Goal: Task Accomplishment & Management: Manage account settings

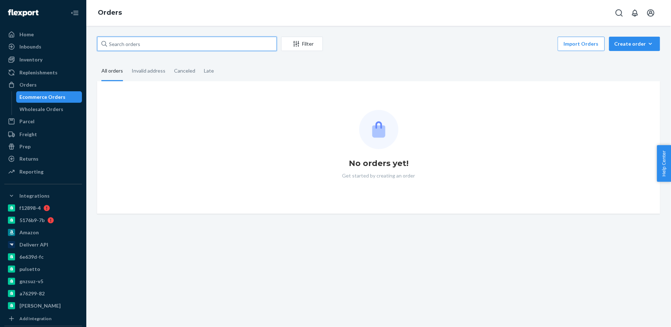
click at [209, 43] on input "text" at bounding box center [187, 44] width 180 height 14
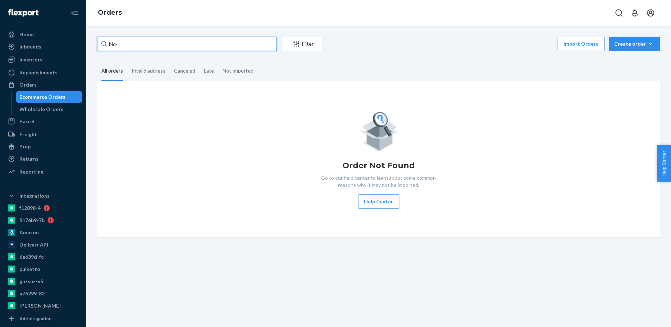
paste input "2468636"
type input "bio-2468636"
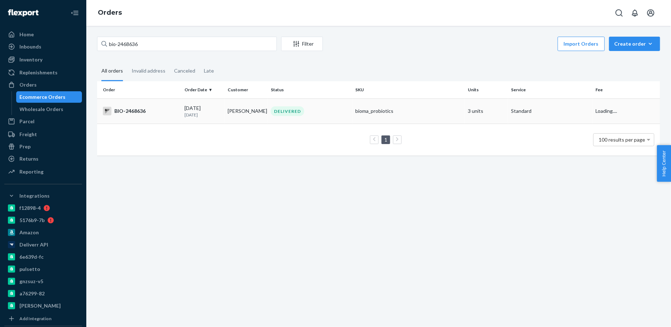
click at [244, 112] on td "Terry Bliss" at bounding box center [246, 110] width 43 height 25
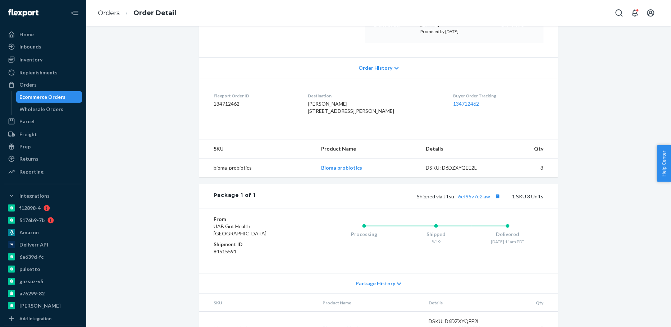
scroll to position [124, 0]
click at [462, 199] on link "6ef95v7e2law" at bounding box center [474, 196] width 32 height 6
click at [52, 96] on div "Ecommerce Orders" at bounding box center [43, 96] width 46 height 7
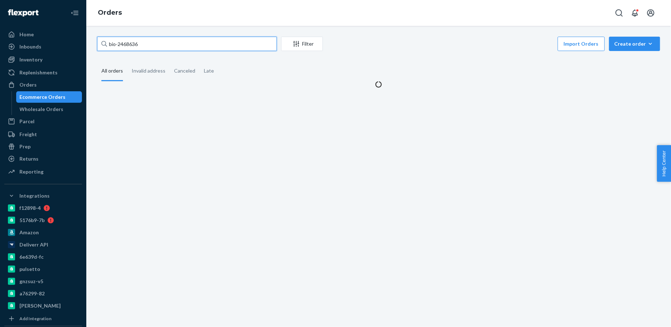
click at [130, 42] on input "bio-2468636" at bounding box center [187, 44] width 180 height 14
paste input "01002"
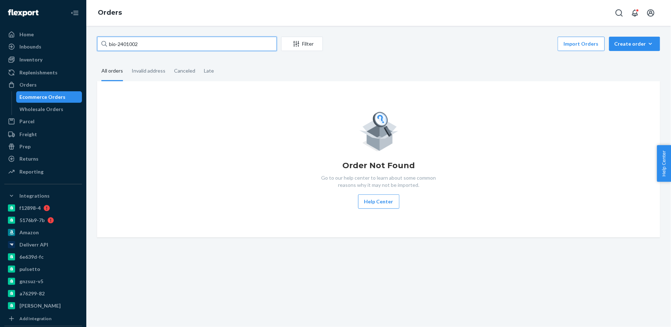
click at [125, 43] on input "bio-2401002" at bounding box center [187, 44] width 180 height 14
paste input "38"
type input "jennifer lucas"
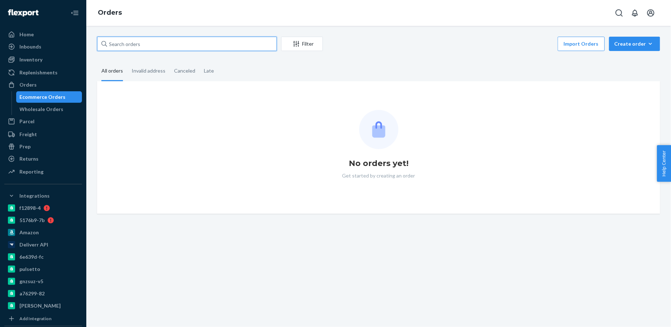
click at [220, 46] on input "text" at bounding box center [187, 44] width 180 height 14
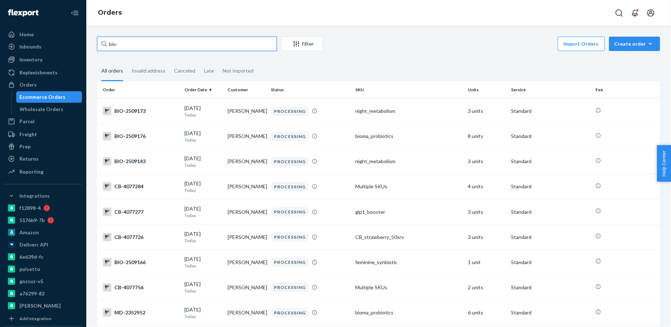
paste input "2401002"
type input "bio-2401002"
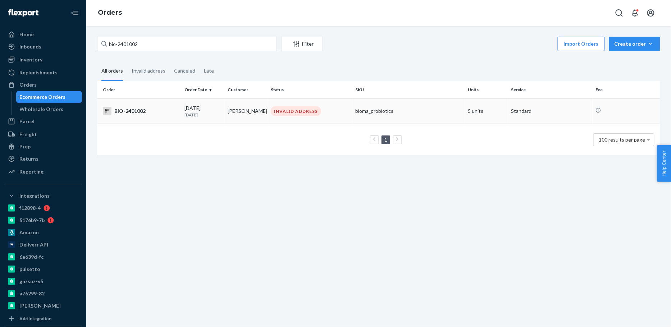
click at [285, 116] on td "INVALID ADDRESS" at bounding box center [310, 110] width 84 height 25
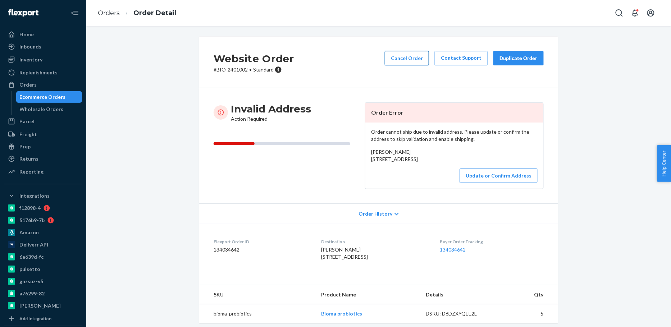
click at [410, 61] on button "Cancel Order" at bounding box center [407, 58] width 44 height 14
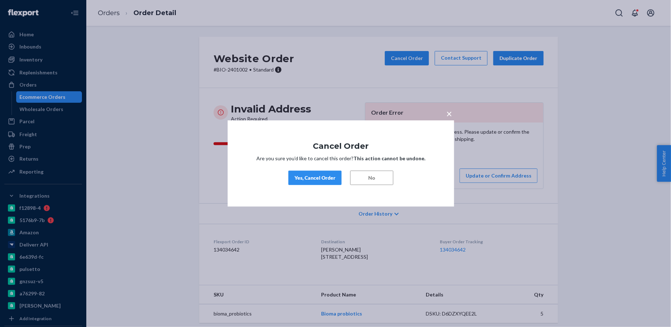
click at [321, 181] on div "Yes, Cancel Order" at bounding box center [314, 177] width 41 height 7
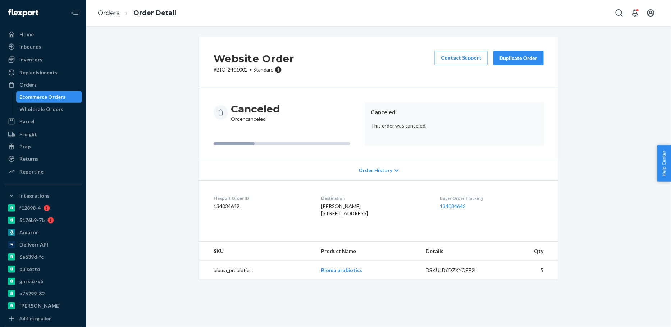
click at [31, 98] on div "Ecommerce Orders" at bounding box center [43, 96] width 46 height 7
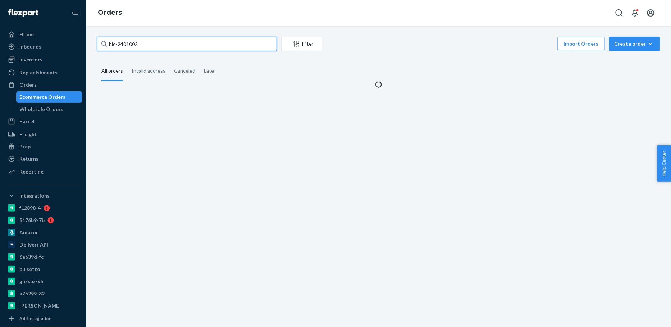
click at [122, 45] on input "bio-2401002" at bounding box center [187, 44] width 180 height 14
paste input "230121"
type input "bio-2230121"
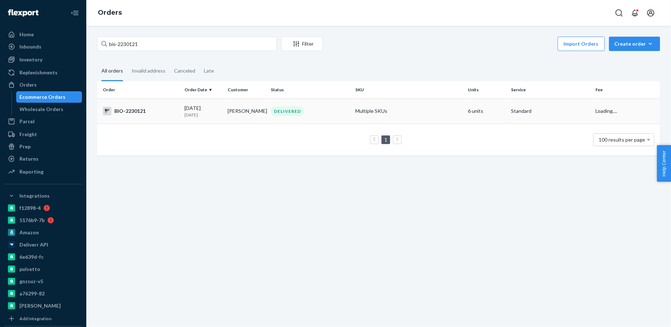
click at [193, 111] on div "07/21/2025 1 month ago" at bounding box center [202, 111] width 37 height 13
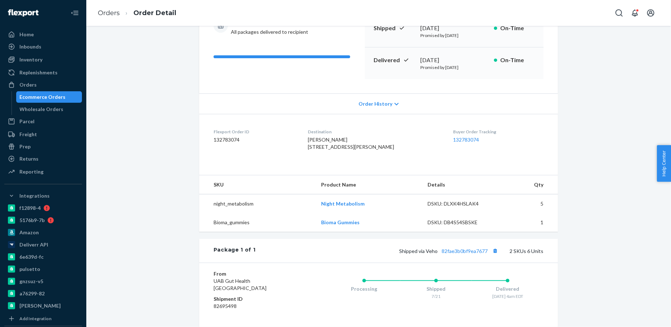
scroll to position [87, 0]
click at [46, 99] on div "Ecommerce Orders" at bounding box center [43, 96] width 46 height 7
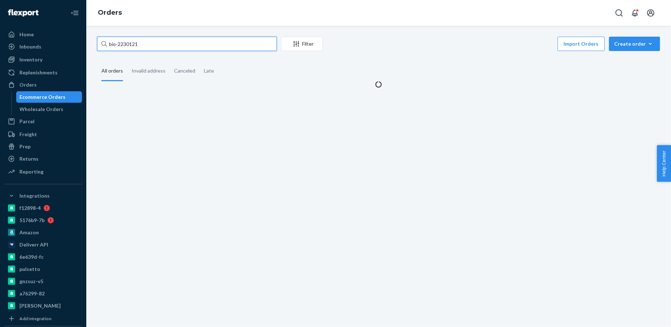
click at [124, 43] on input "bio-2230121" at bounding box center [187, 44] width 180 height 14
paste input "462520"
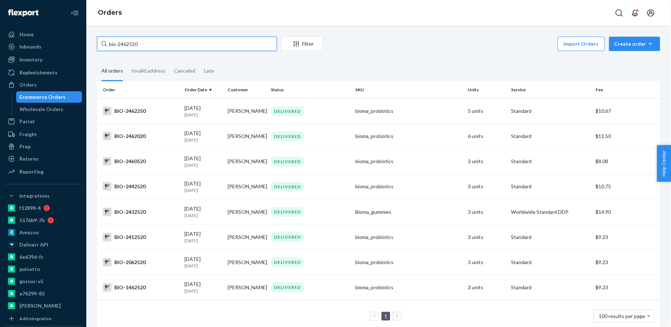
click at [128, 46] on input "bio-2462520" at bounding box center [187, 44] width 180 height 14
paste input "48"
type input "bio-2462480"
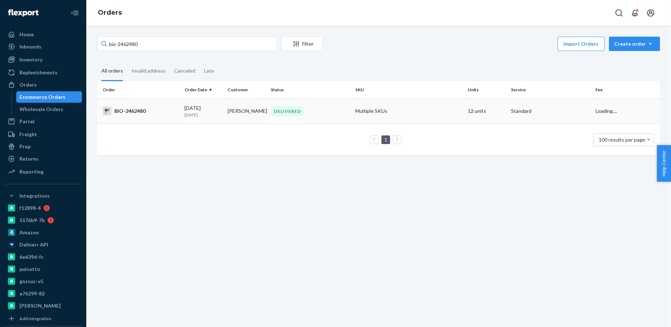
click at [342, 117] on td "DELIVERED" at bounding box center [310, 110] width 84 height 25
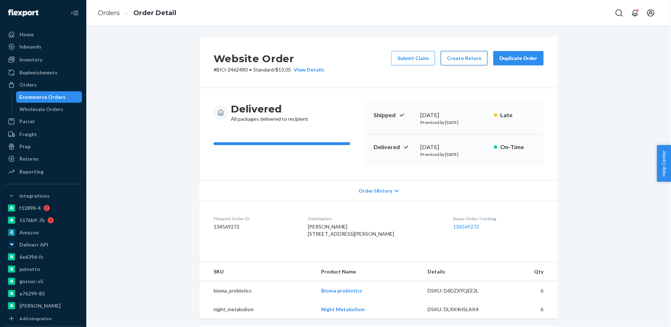
click at [470, 51] on button "Create Return" at bounding box center [464, 58] width 47 height 14
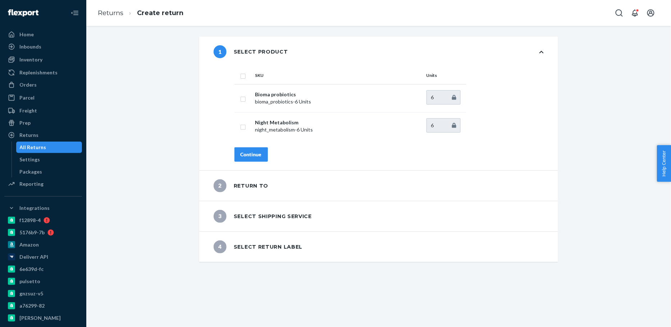
click at [240, 73] on input "checkbox" at bounding box center [243, 76] width 6 height 8
checkbox input "true"
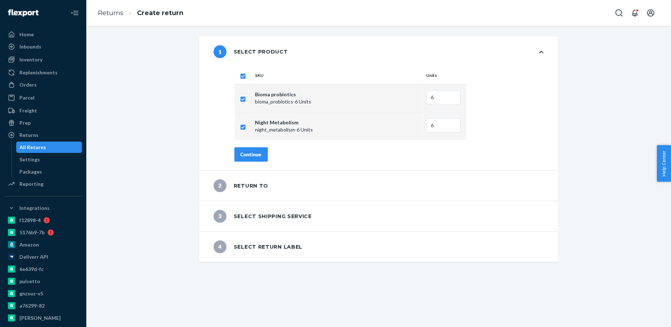
click at [243, 97] on input "checkbox" at bounding box center [243, 99] width 6 height 8
checkbox input "false"
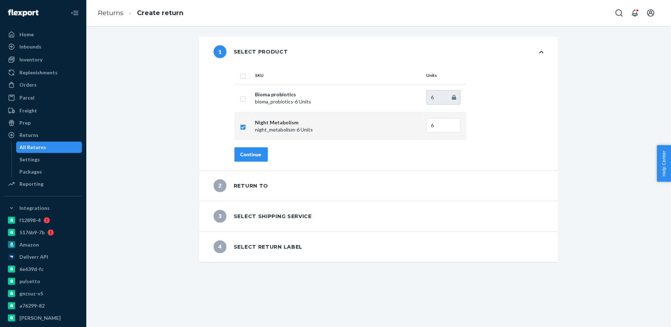
click at [244, 150] on button "Continue" at bounding box center [250, 154] width 33 height 14
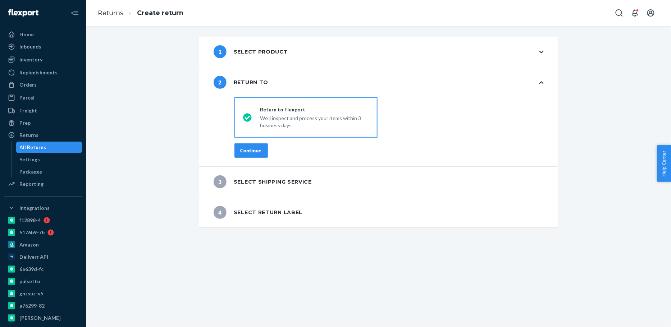
click at [245, 149] on div "Continue" at bounding box center [250, 150] width 21 height 7
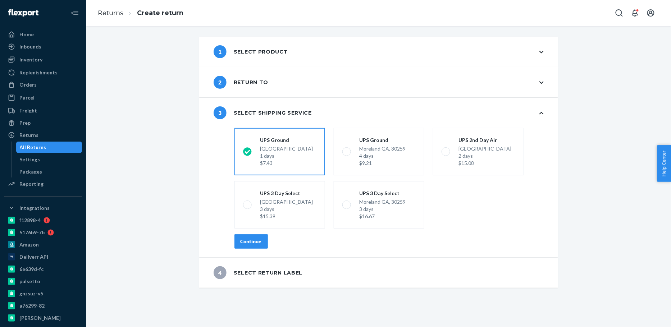
click at [258, 242] on div "Continue" at bounding box center [250, 241] width 21 height 7
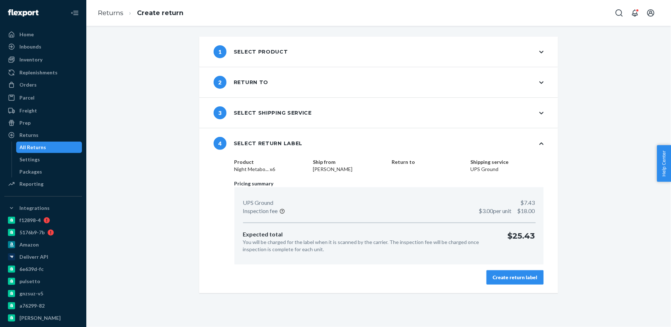
click at [523, 277] on div "Create return label" at bounding box center [514, 277] width 45 height 7
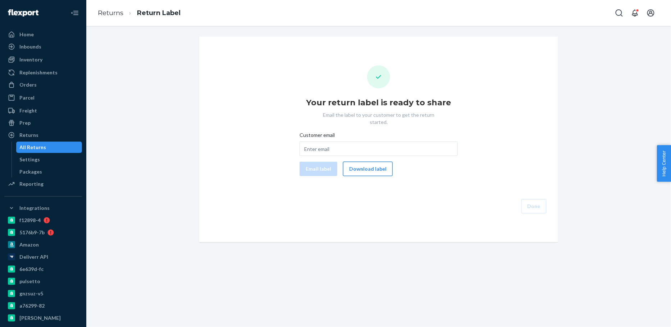
click at [368, 162] on button "Download label" at bounding box center [368, 169] width 50 height 14
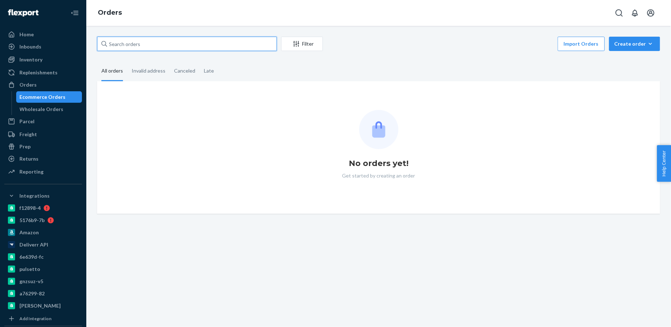
click at [152, 47] on input "text" at bounding box center [187, 44] width 180 height 14
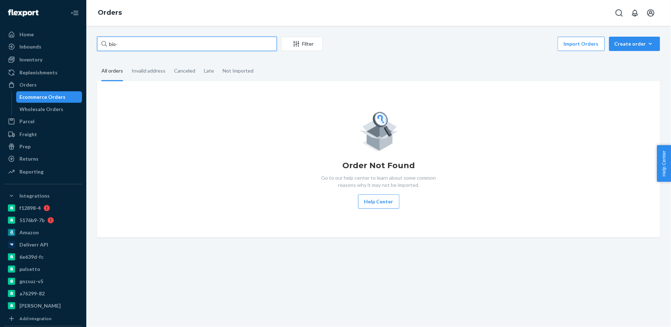
paste input "2509800"
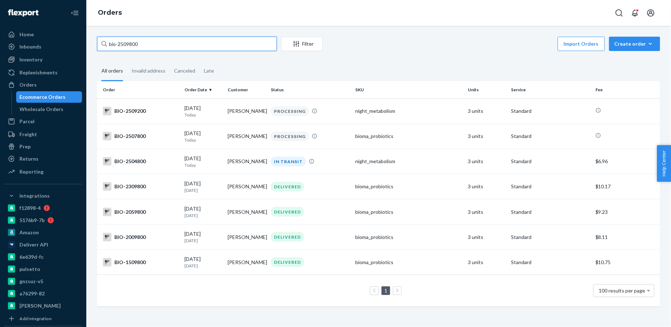
click at [128, 42] on input "bio-2509800" at bounding box center [187, 44] width 180 height 14
paste input "288418"
type input "bio-2288418"
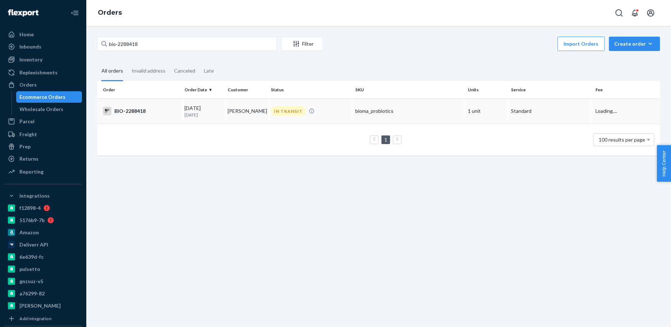
click at [288, 116] on td "IN TRANSIT" at bounding box center [310, 110] width 84 height 25
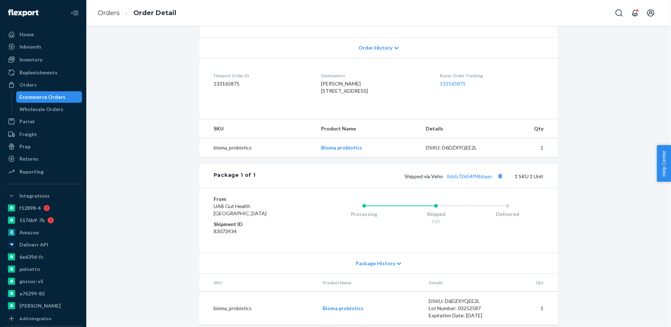
scroll to position [163, 0]
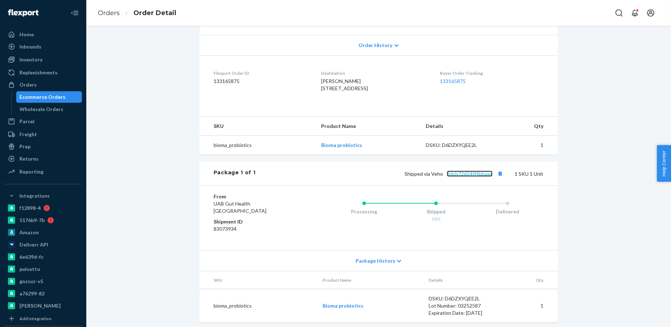
click at [475, 177] on link "8dcb72654ff4bbaec" at bounding box center [470, 174] width 46 height 6
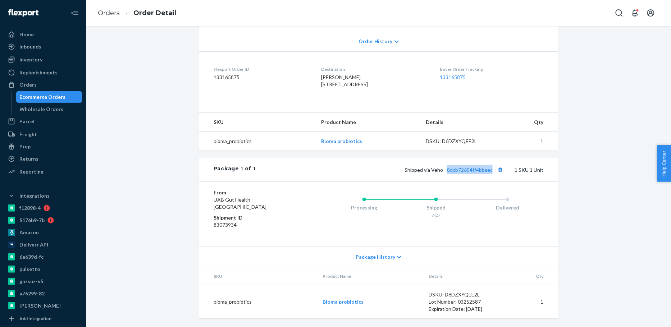
click at [51, 98] on div "Ecommerce Orders" at bounding box center [43, 96] width 46 height 7
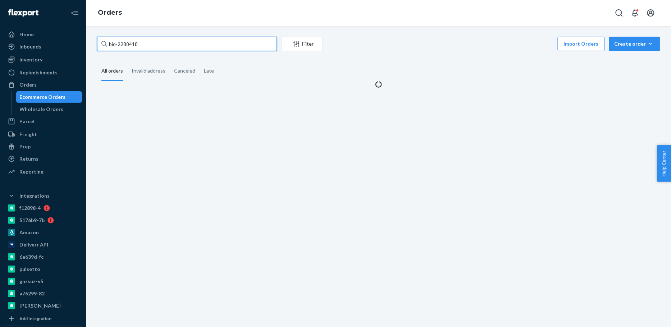
click at [124, 45] on input "bio-2288418" at bounding box center [187, 44] width 180 height 14
paste input "476663"
type input "bio-2476663"
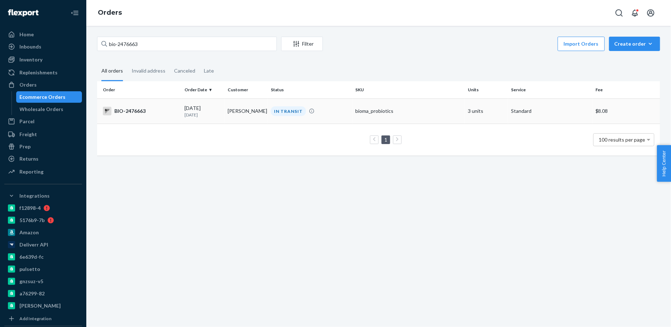
click at [222, 116] on td "08/19/2025 3 days ago" at bounding box center [203, 110] width 43 height 25
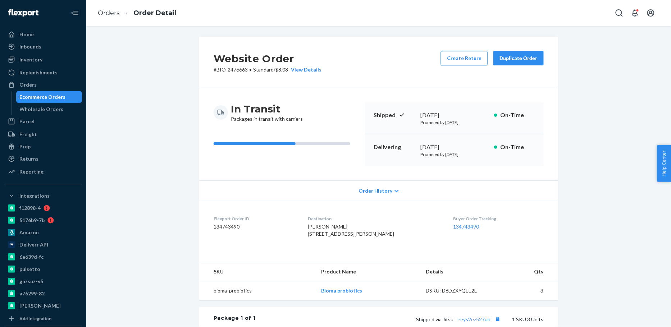
click at [459, 62] on button "Create Return" at bounding box center [464, 58] width 47 height 14
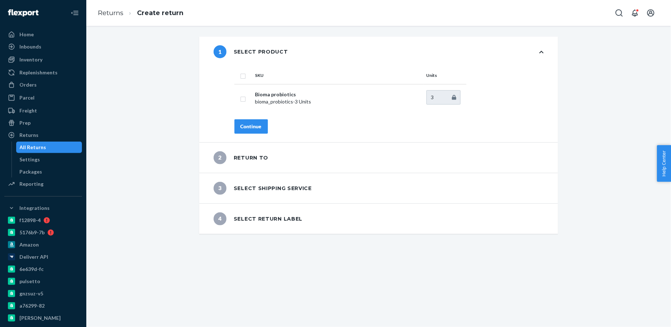
click at [245, 77] on input "checkbox" at bounding box center [243, 76] width 6 height 8
checkbox input "true"
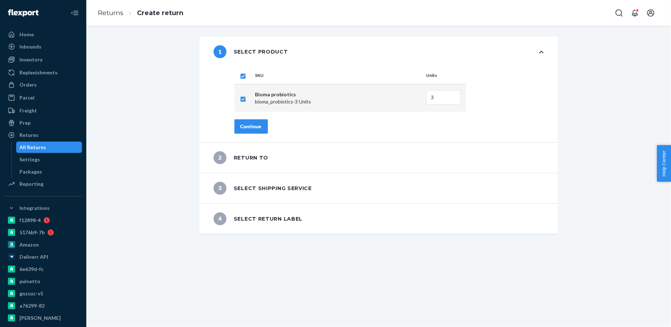
click at [244, 128] on div "Continue" at bounding box center [250, 126] width 21 height 7
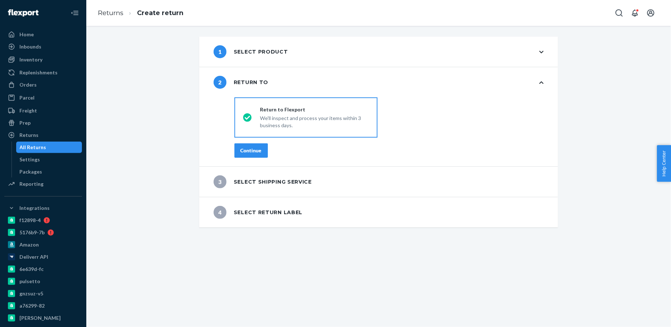
click at [244, 153] on div "Continue" at bounding box center [250, 150] width 21 height 7
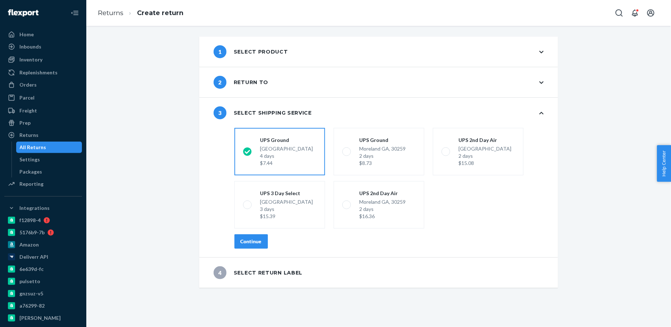
click at [249, 238] on div "Continue" at bounding box center [250, 241] width 21 height 7
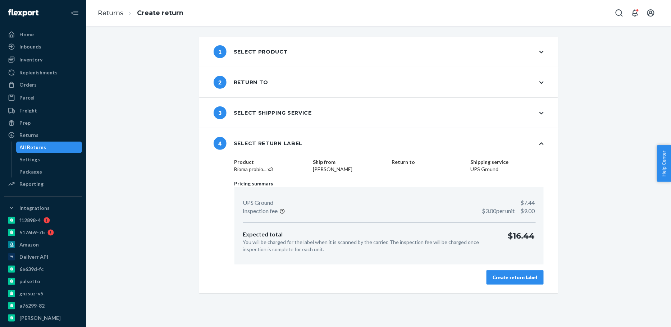
click at [534, 272] on button "Create return label" at bounding box center [514, 277] width 57 height 14
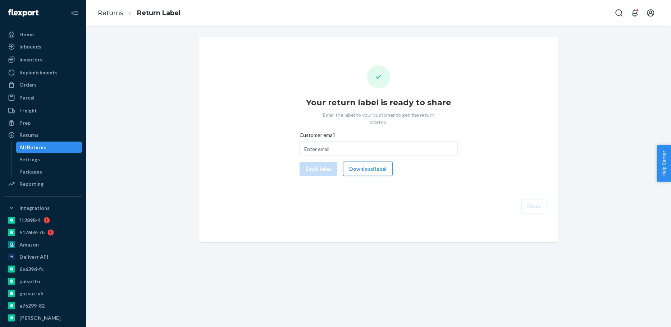
click at [365, 162] on button "Download label" at bounding box center [368, 169] width 50 height 14
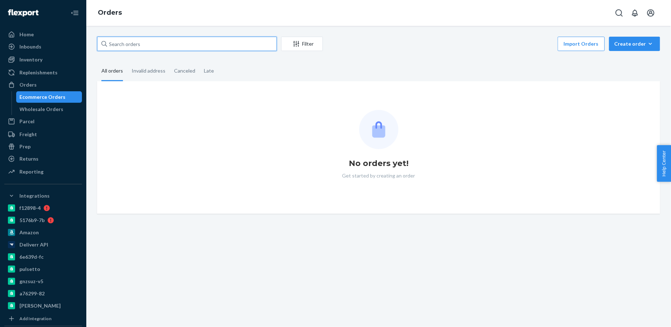
click at [141, 41] on input "text" at bounding box center [187, 44] width 180 height 14
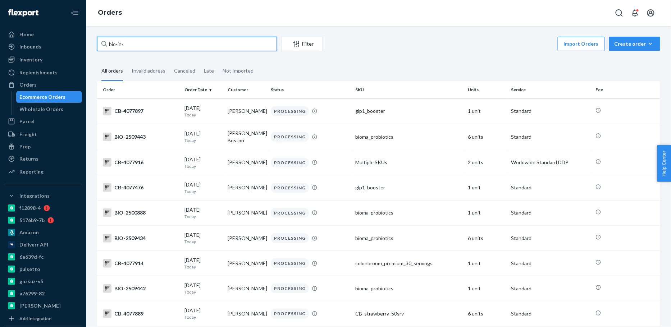
paste input "14717"
type input "bio-in-14717"
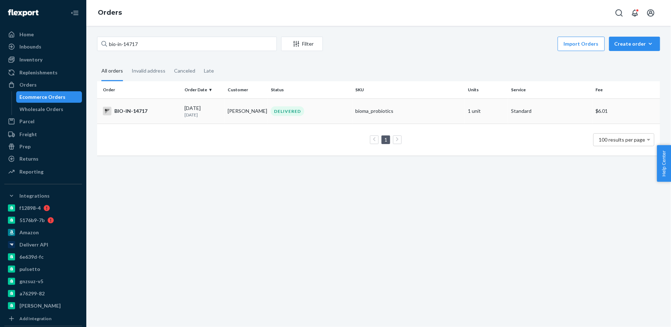
click at [266, 111] on td "Bonita Paul" at bounding box center [246, 110] width 43 height 25
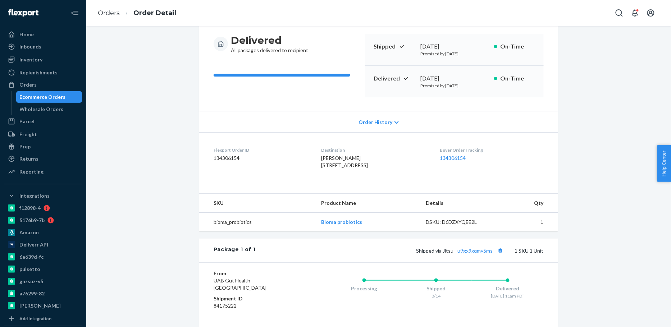
scroll to position [141, 0]
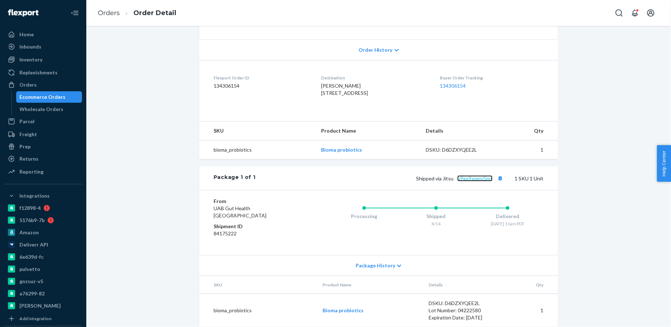
click at [479, 182] on link "u9gx9xqmy5ms" at bounding box center [474, 178] width 35 height 6
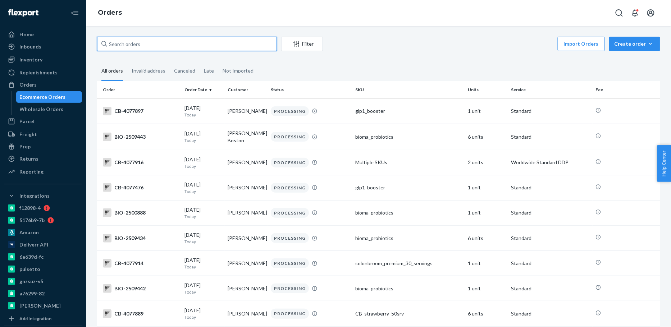
click at [116, 41] on input "text" at bounding box center [187, 44] width 180 height 14
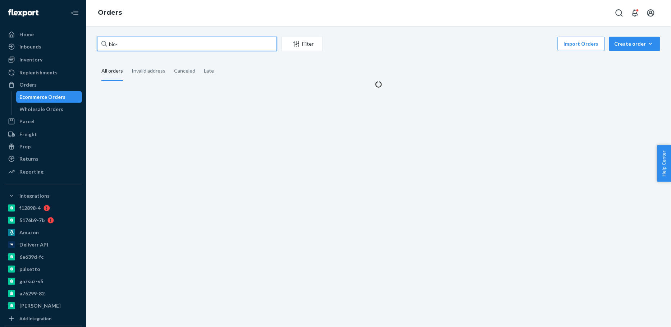
paste input "2260224"
type input "bio-2260224"
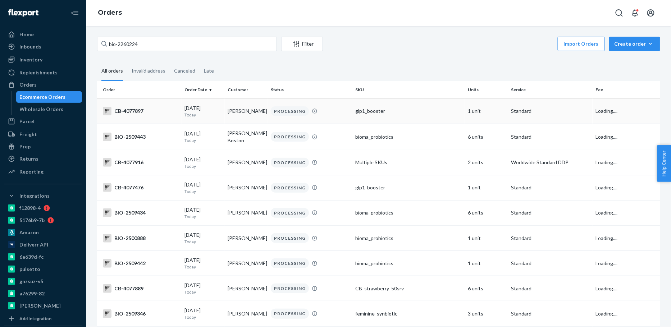
click at [188, 116] on p "Today" at bounding box center [202, 115] width 37 height 6
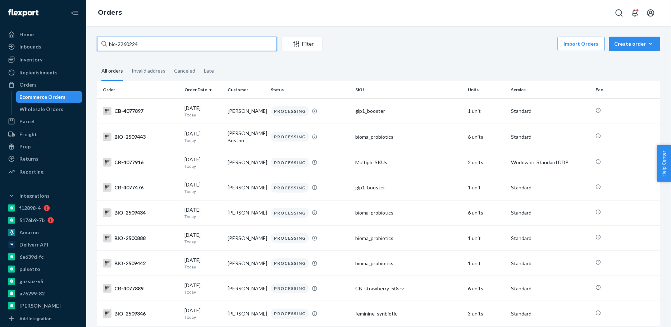
click at [212, 45] on input "bio-2260224" at bounding box center [187, 44] width 180 height 14
type input "bio-2260224"
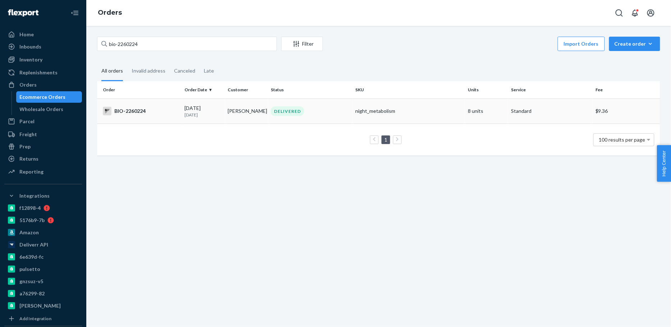
click at [217, 110] on div "[DATE] [DATE]" at bounding box center [202, 111] width 37 height 13
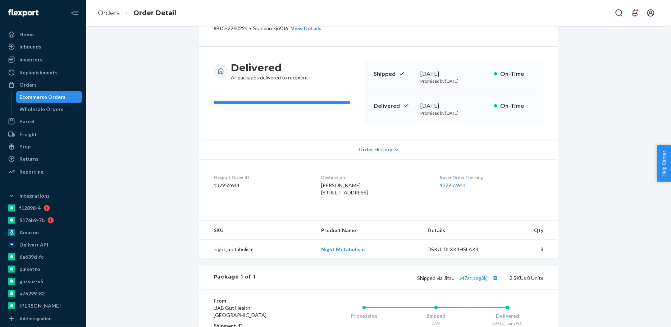
scroll to position [74, 0]
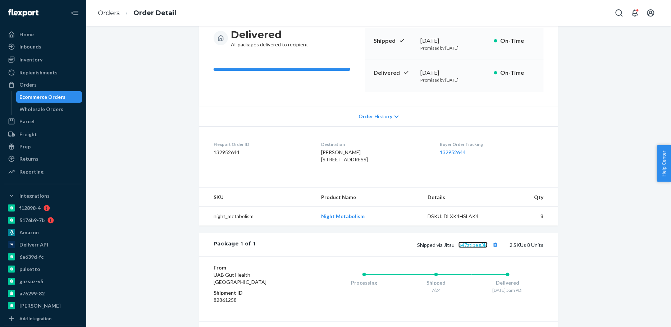
click at [468, 248] on link "u47ztlpeg3kj" at bounding box center [472, 245] width 29 height 6
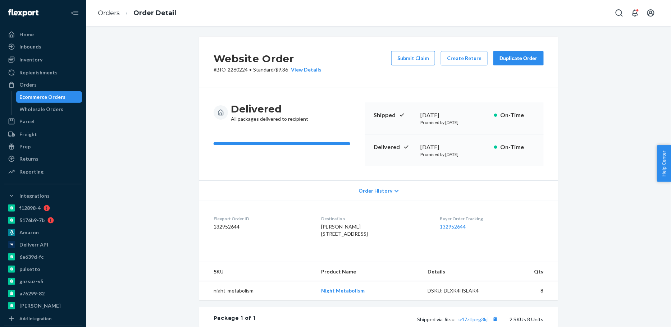
click at [43, 97] on div "Ecommerce Orders" at bounding box center [43, 96] width 46 height 7
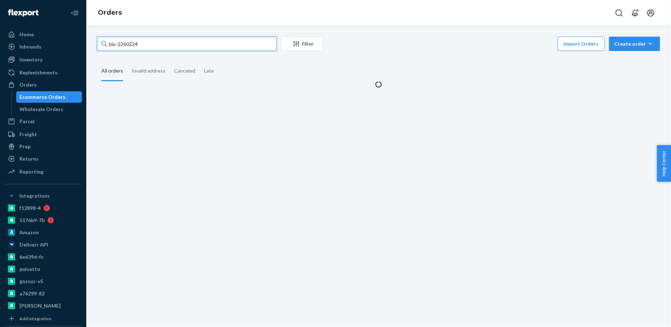
click at [144, 41] on input "bio-2260224" at bounding box center [187, 44] width 180 height 14
paste input "[PERSON_NAME]"
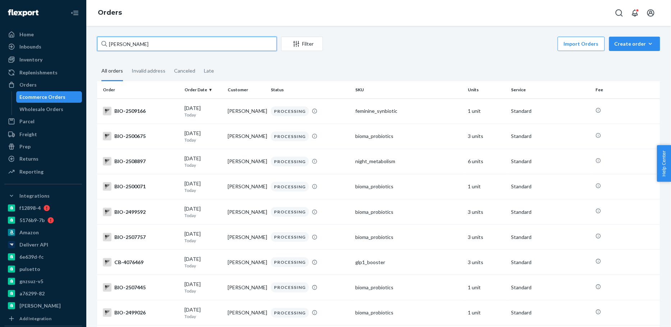
paste input "[PERSON_NAME]"
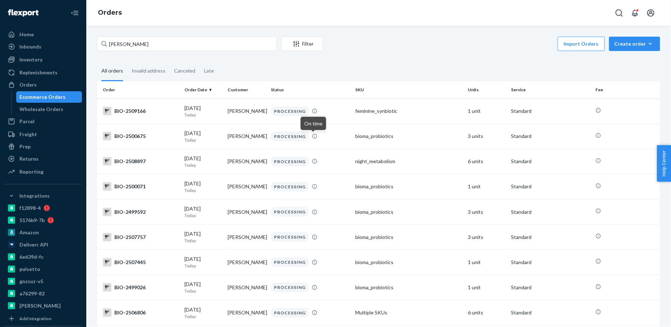
click at [422, 78] on fieldset "All orders Invalid address Canceled Late" at bounding box center [378, 71] width 563 height 20
click at [219, 41] on input "[PERSON_NAME]" at bounding box center [187, 44] width 180 height 14
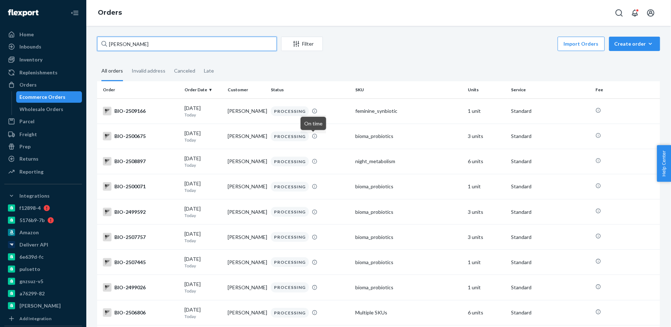
click at [146, 41] on input "[PERSON_NAME]" at bounding box center [187, 44] width 180 height 14
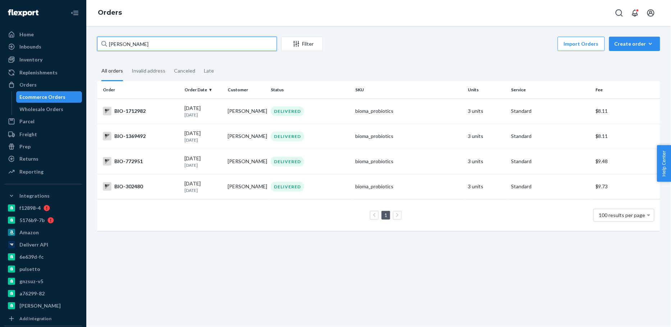
click at [130, 43] on input "[PERSON_NAME]" at bounding box center [187, 44] width 180 height 14
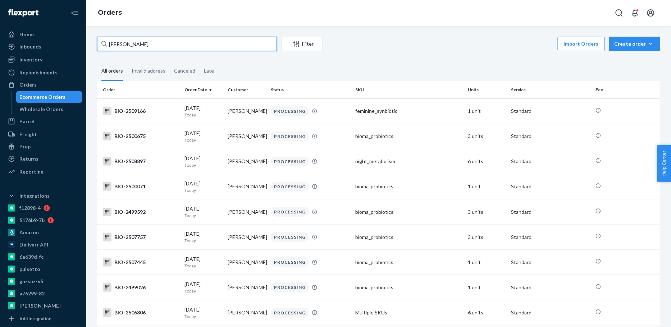
paste input "[PERSON_NAME]"
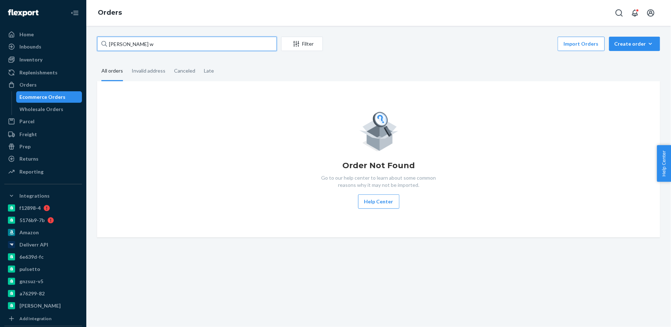
type input "[PERSON_NAME]"
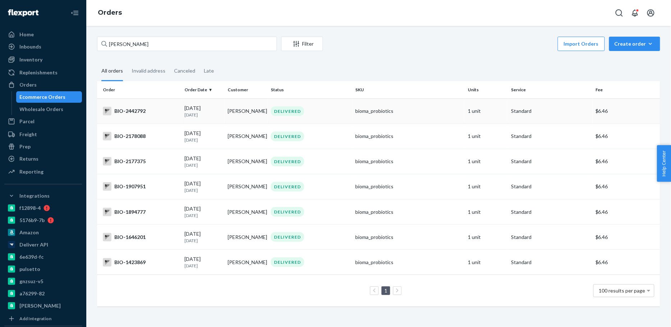
click at [258, 120] on td "[PERSON_NAME]" at bounding box center [246, 110] width 43 height 25
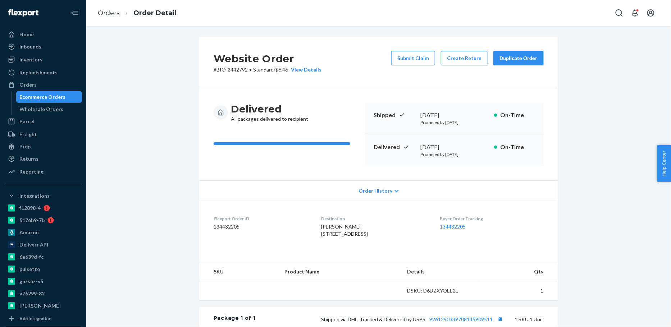
click at [237, 71] on p "# BIO-2442792 • Standard / $6.46 View Details" at bounding box center [267, 69] width 108 height 7
copy p "2442792"
